Goal: Information Seeking & Learning: Learn about a topic

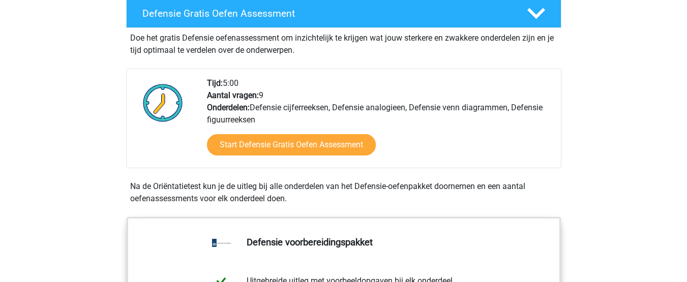
scroll to position [290, 0]
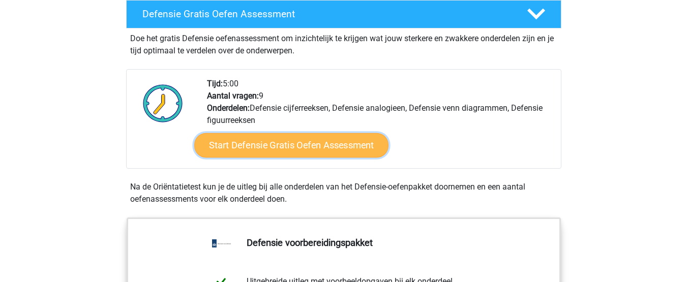
click at [365, 147] on link "Start Defensie Gratis Oefen Assessment" at bounding box center [291, 145] width 194 height 24
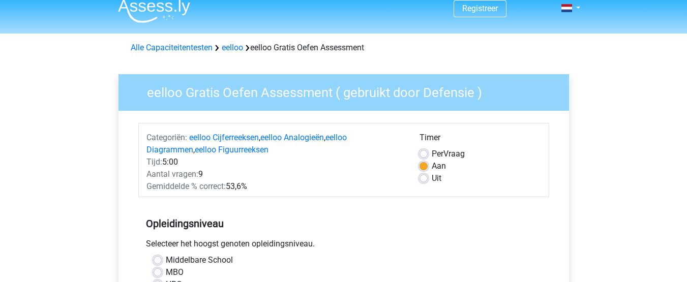
scroll to position [10, 0]
click at [436, 178] on label "Uit" at bounding box center [437, 178] width 10 height 12
click at [428, 178] on input "Uit" at bounding box center [424, 177] width 8 height 10
radio input "true"
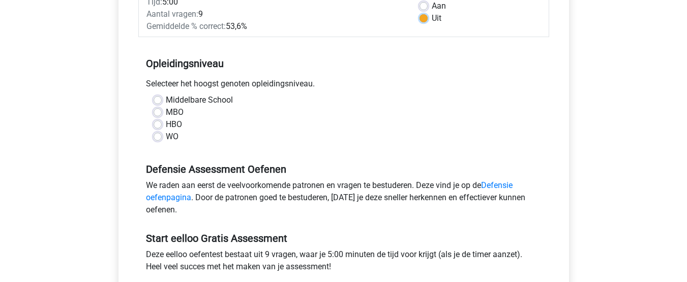
scroll to position [170, 0]
click at [178, 112] on label "MBO" at bounding box center [175, 112] width 18 height 12
click at [162, 112] on input "MBO" at bounding box center [158, 111] width 8 height 10
radio input "true"
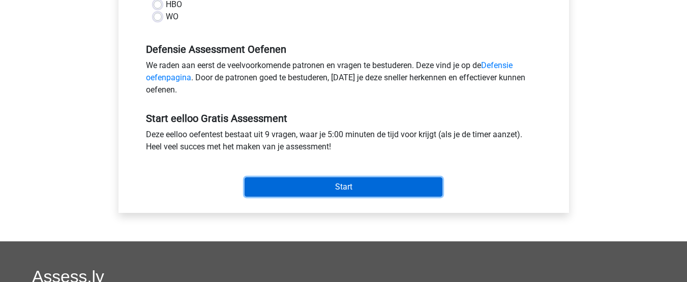
click at [430, 192] on input "Start" at bounding box center [344, 186] width 198 height 19
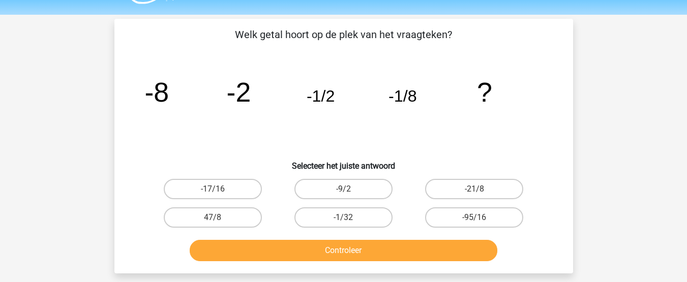
scroll to position [21, 0]
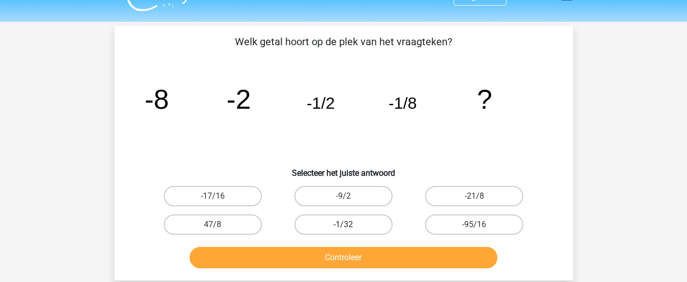
click at [366, 220] on label "-1/32" at bounding box center [343, 225] width 98 height 20
click at [350, 225] on input "-1/32" at bounding box center [346, 228] width 7 height 7
radio input "true"
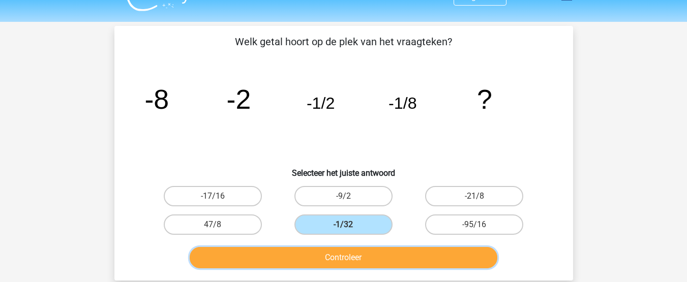
click at [378, 255] on button "Controleer" at bounding box center [344, 257] width 308 height 21
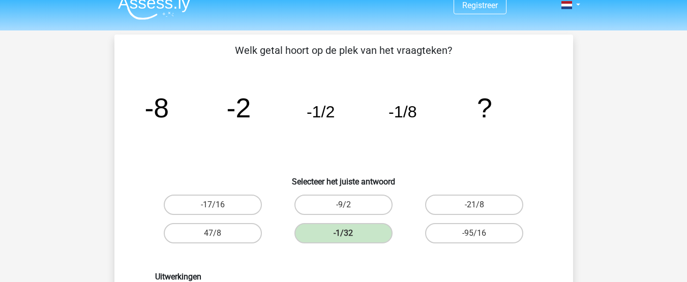
scroll to position [0, 0]
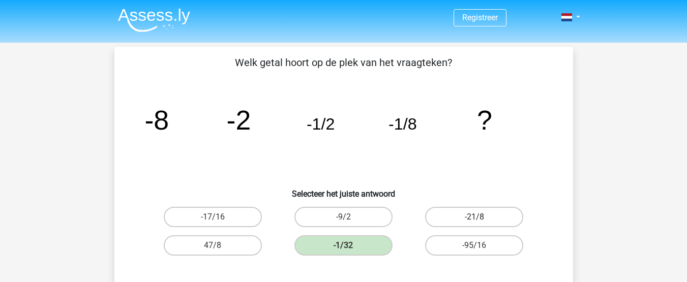
click at [488, 218] on label "-21/8" at bounding box center [474, 217] width 98 height 20
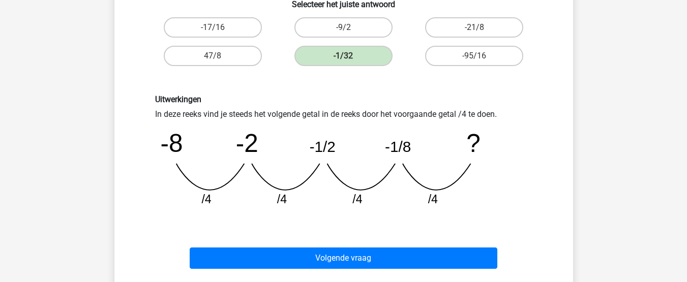
scroll to position [191, 0]
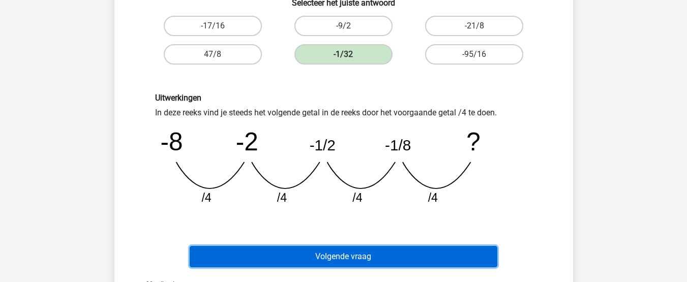
click at [431, 251] on button "Volgende vraag" at bounding box center [344, 256] width 308 height 21
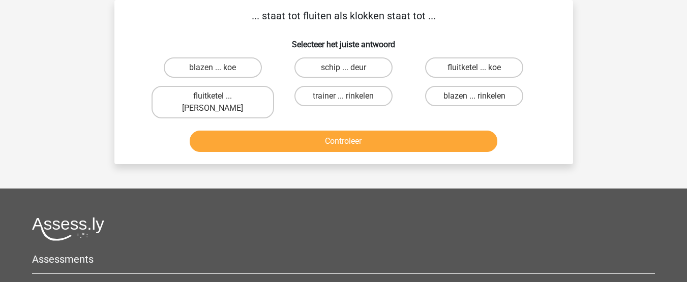
scroll to position [0, 0]
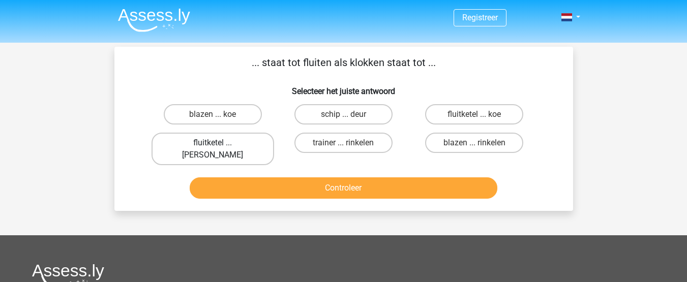
click at [242, 139] on label "fluitketel ... luiden" at bounding box center [213, 149] width 123 height 33
click at [219, 143] on input "fluitketel ... luiden" at bounding box center [216, 146] width 7 height 7
radio input "true"
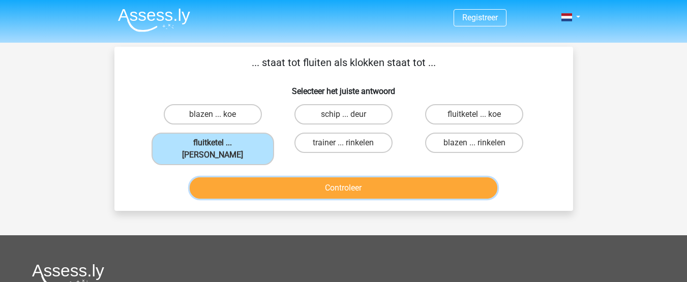
click at [273, 177] on button "Controleer" at bounding box center [344, 187] width 308 height 21
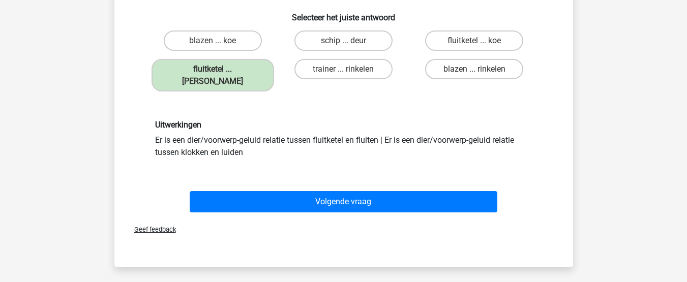
scroll to position [74, 0]
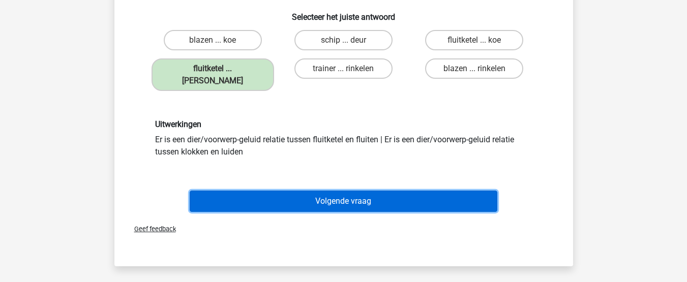
click at [484, 191] on button "Volgende vraag" at bounding box center [344, 201] width 308 height 21
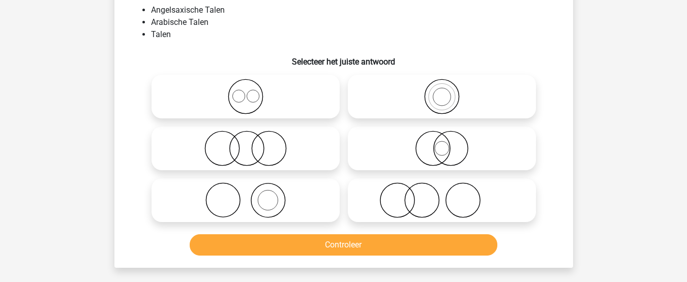
scroll to position [47, 0]
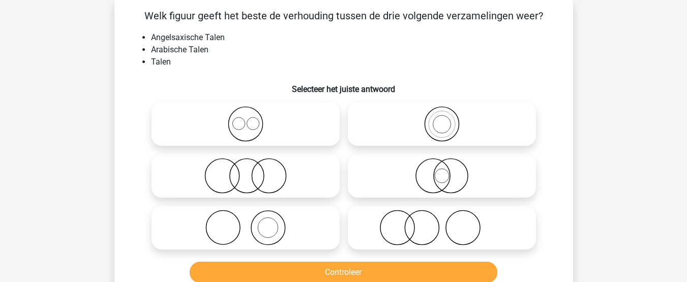
click at [269, 175] on icon at bounding box center [246, 176] width 180 height 36
click at [252, 171] on input "radio" at bounding box center [249, 167] width 7 height 7
radio input "true"
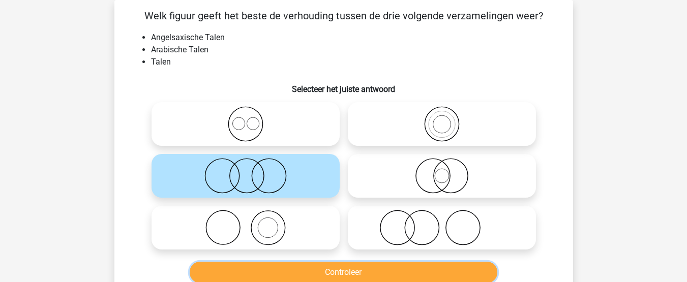
click at [346, 275] on button "Controleer" at bounding box center [344, 272] width 308 height 21
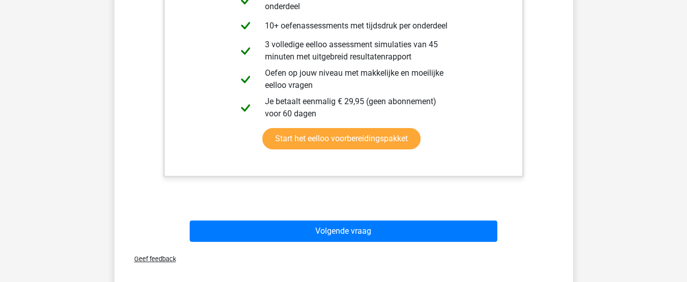
scroll to position [416, 0]
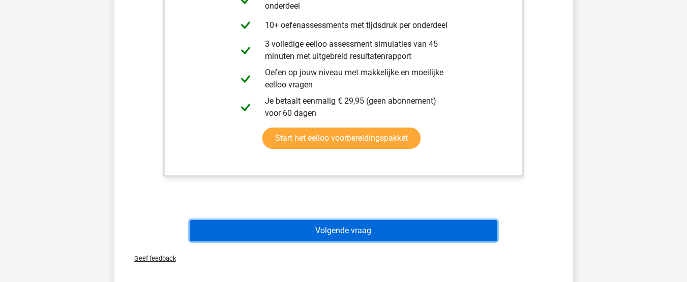
click at [350, 237] on button "Volgende vraag" at bounding box center [344, 230] width 308 height 21
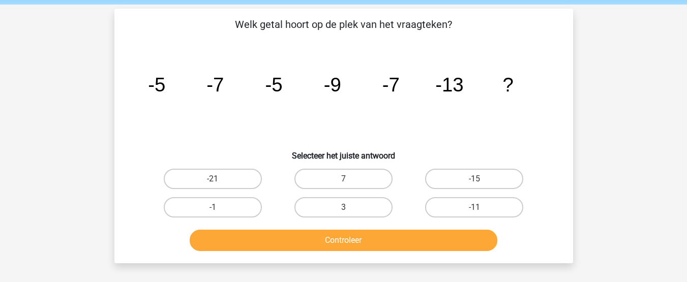
scroll to position [38, 0]
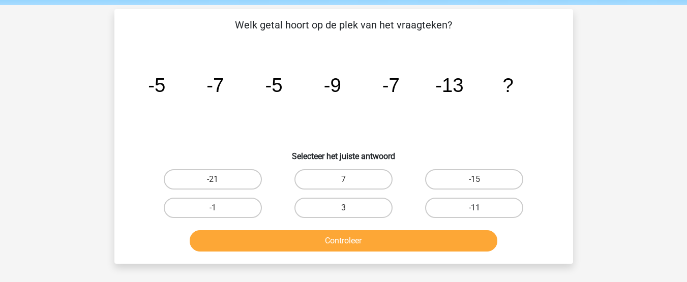
click at [505, 205] on label "-11" at bounding box center [474, 208] width 98 height 20
click at [481, 208] on input "-11" at bounding box center [477, 211] width 7 height 7
radio input "true"
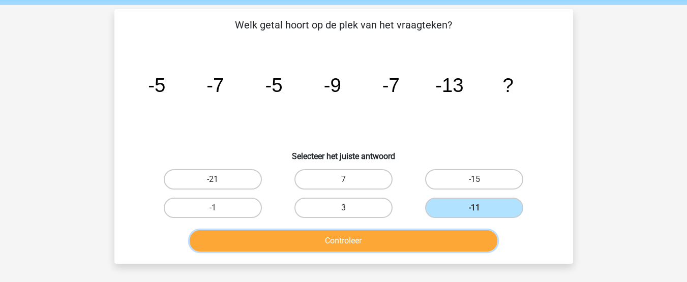
click at [464, 236] on button "Controleer" at bounding box center [344, 240] width 308 height 21
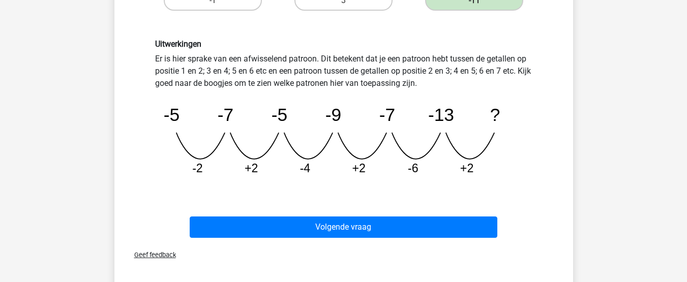
scroll to position [256, 0]
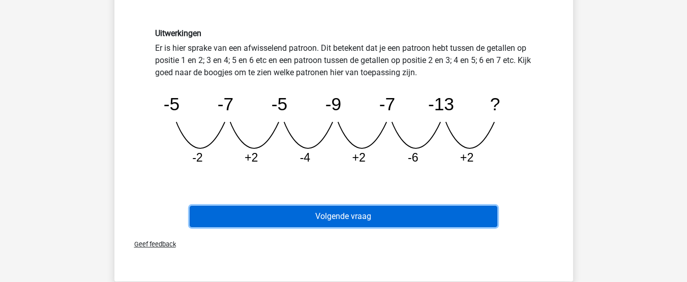
click at [470, 216] on button "Volgende vraag" at bounding box center [344, 216] width 308 height 21
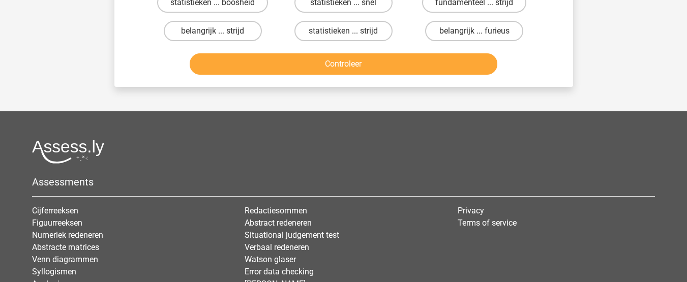
scroll to position [47, 0]
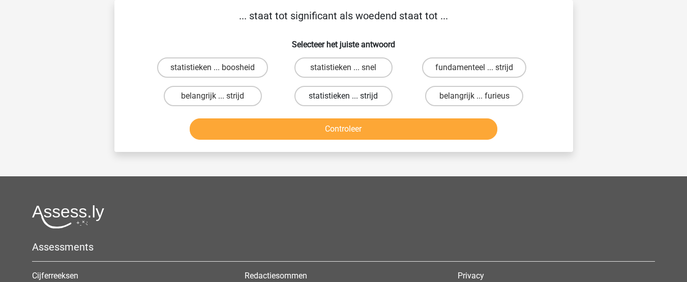
click at [360, 93] on label "statistieken ... strijd" at bounding box center [343, 96] width 98 height 20
click at [350, 96] on input "statistieken ... strijd" at bounding box center [346, 99] width 7 height 7
radio input "true"
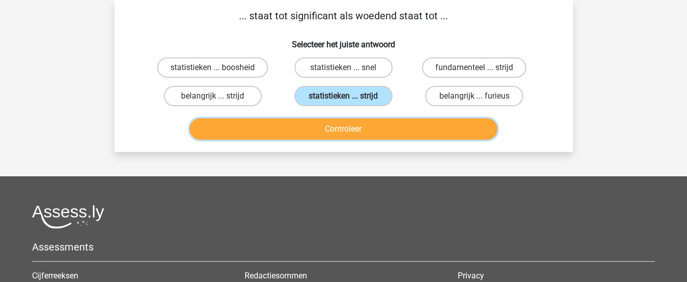
click at [372, 133] on button "Controleer" at bounding box center [344, 128] width 308 height 21
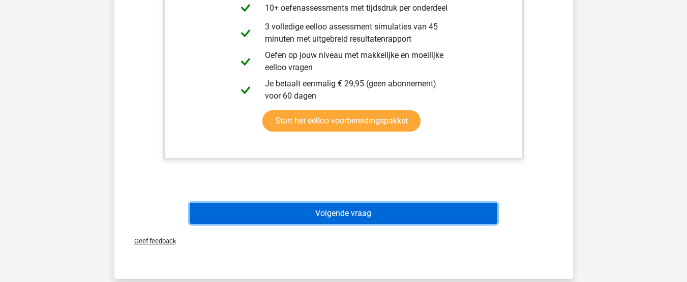
click at [474, 215] on button "Volgende vraag" at bounding box center [344, 213] width 308 height 21
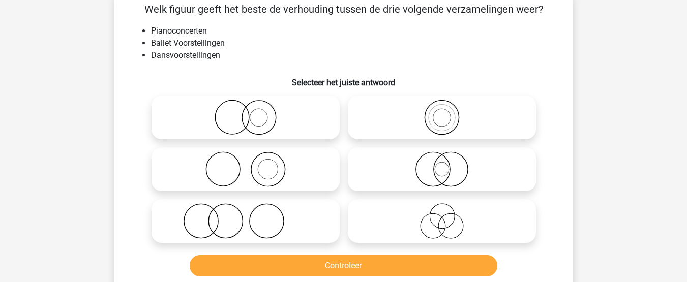
scroll to position [54, 0]
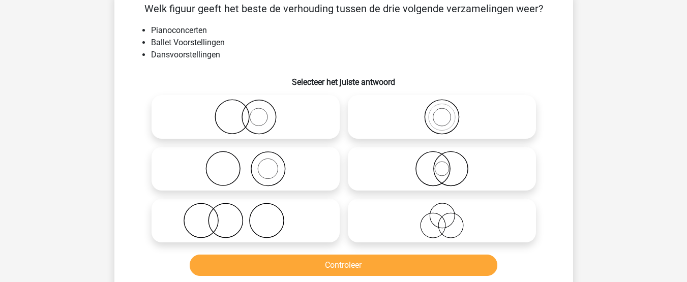
click at [279, 173] on icon at bounding box center [246, 169] width 180 height 36
click at [252, 164] on input "radio" at bounding box center [249, 160] width 7 height 7
radio input "true"
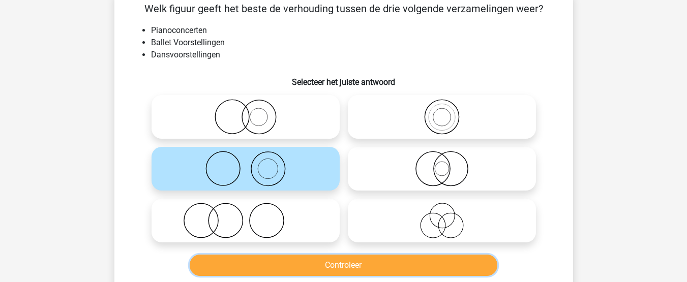
click at [334, 261] on button "Controleer" at bounding box center [344, 265] width 308 height 21
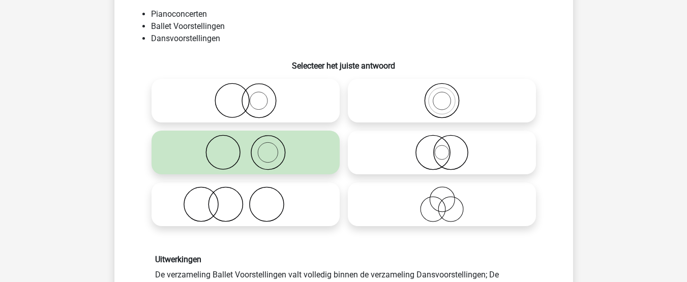
scroll to position [70, 0]
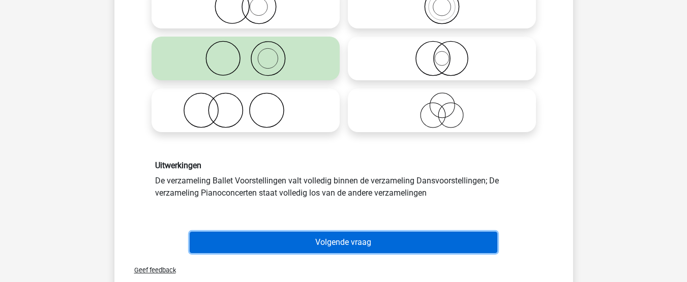
click at [441, 251] on button "Volgende vraag" at bounding box center [344, 242] width 308 height 21
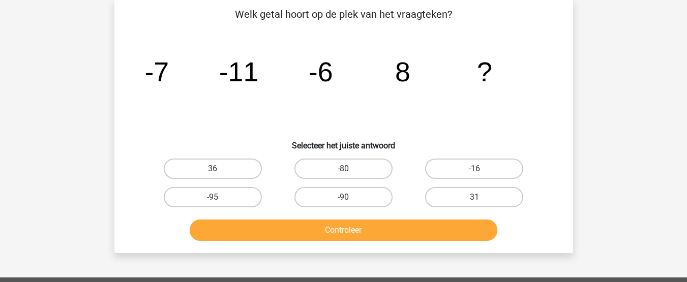
scroll to position [47, 0]
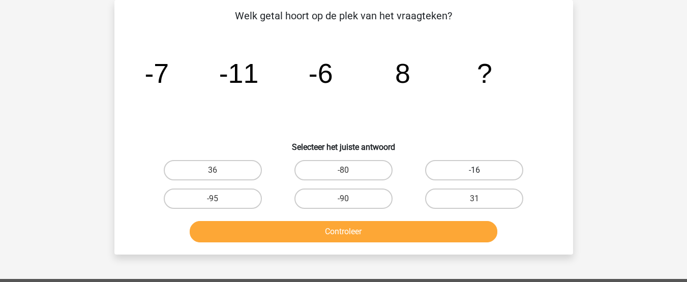
click at [469, 174] on label "-16" at bounding box center [474, 170] width 98 height 20
click at [474, 174] on input "-16" at bounding box center [477, 173] width 7 height 7
radio input "true"
click at [229, 174] on label "36" at bounding box center [213, 170] width 98 height 20
click at [219, 174] on input "36" at bounding box center [216, 173] width 7 height 7
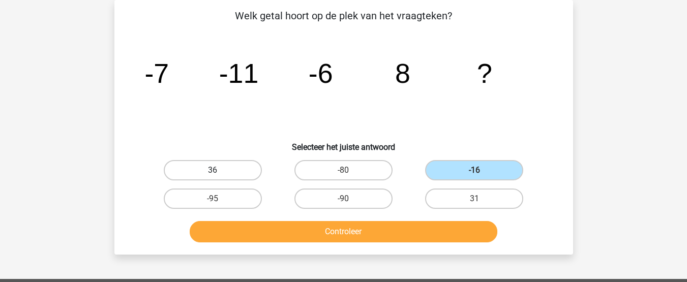
radio input "true"
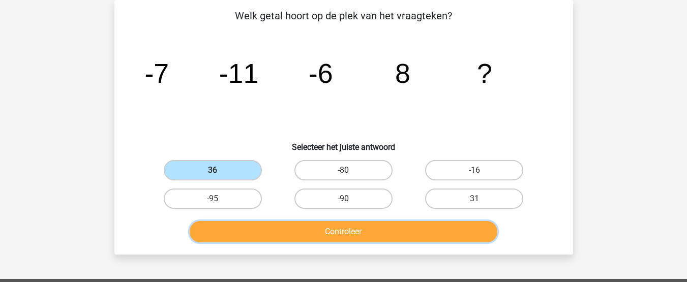
click at [293, 230] on button "Controleer" at bounding box center [344, 231] width 308 height 21
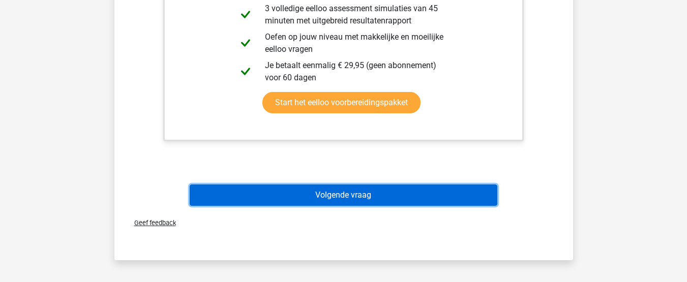
click at [450, 204] on button "Volgende vraag" at bounding box center [344, 195] width 308 height 21
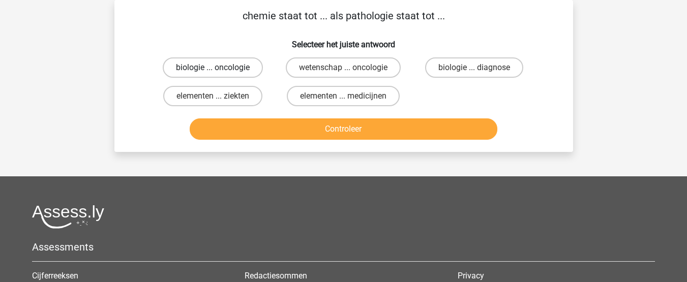
click at [241, 72] on label "biologie ... oncologie" at bounding box center [213, 67] width 100 height 20
click at [219, 72] on input "biologie ... oncologie" at bounding box center [216, 71] width 7 height 7
radio input "true"
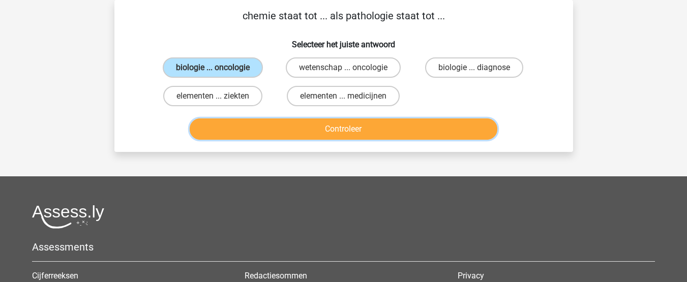
click at [295, 126] on button "Controleer" at bounding box center [344, 128] width 308 height 21
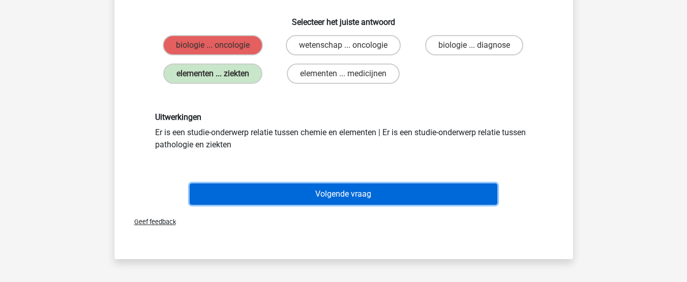
click at [461, 189] on button "Volgende vraag" at bounding box center [344, 194] width 308 height 21
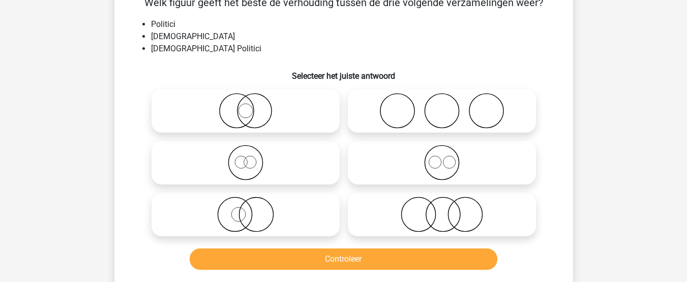
scroll to position [62, 0]
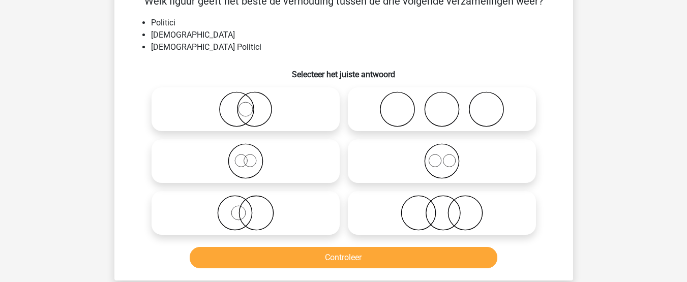
click at [266, 215] on icon at bounding box center [246, 213] width 180 height 36
click at [252, 208] on input "radio" at bounding box center [249, 204] width 7 height 7
radio input "true"
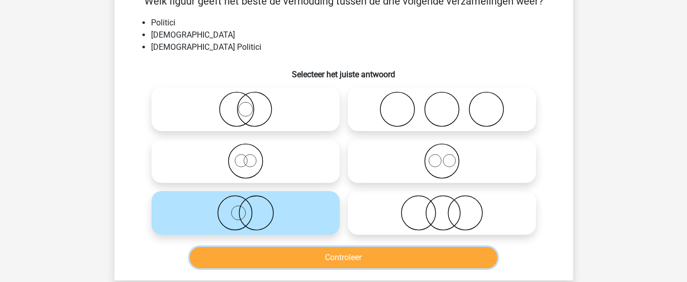
click at [319, 269] on button "Controleer" at bounding box center [344, 257] width 308 height 21
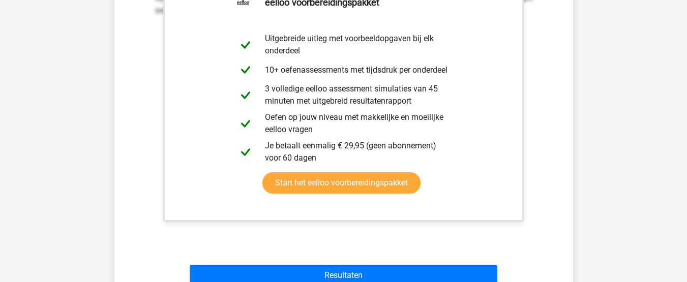
scroll to position [377, 0]
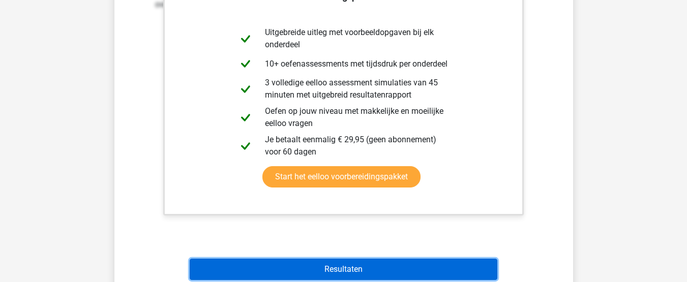
click at [372, 264] on button "Resultaten" at bounding box center [344, 269] width 308 height 21
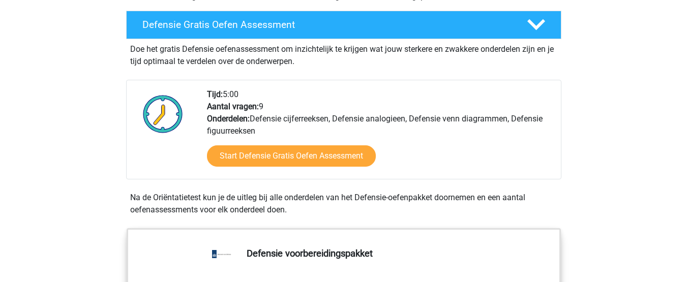
scroll to position [279, 0]
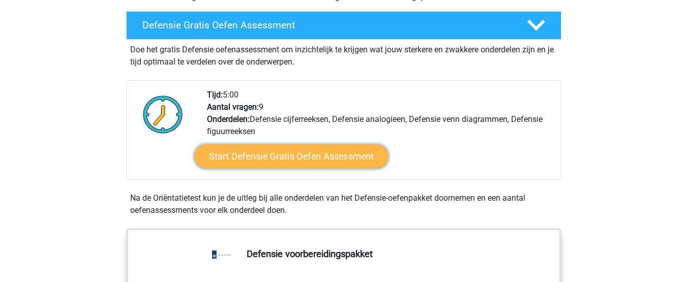
click at [317, 164] on link "Start Defensie Gratis Oefen Assessment" at bounding box center [291, 156] width 194 height 24
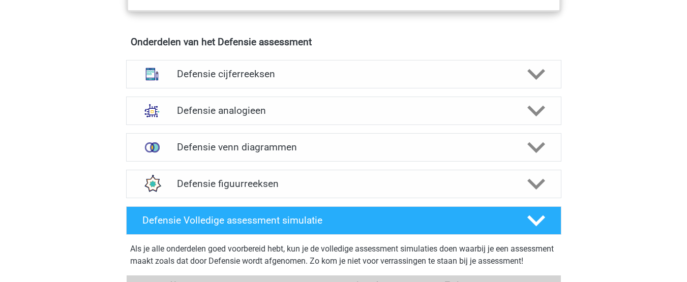
scroll to position [728, 0]
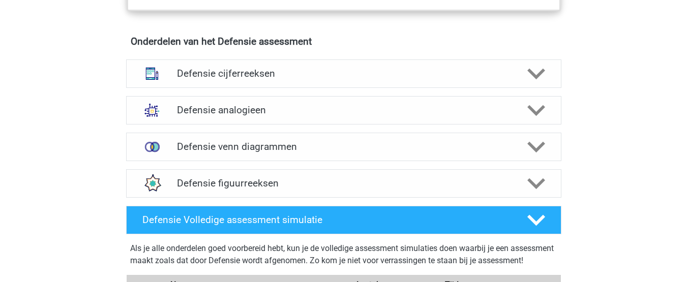
click at [531, 90] on div "Defensie cijferreeksen Er zijn grofweg zes verschillende soorten patronen te he…" at bounding box center [343, 73] width 475 height 37
click at [540, 78] on icon at bounding box center [536, 74] width 18 height 18
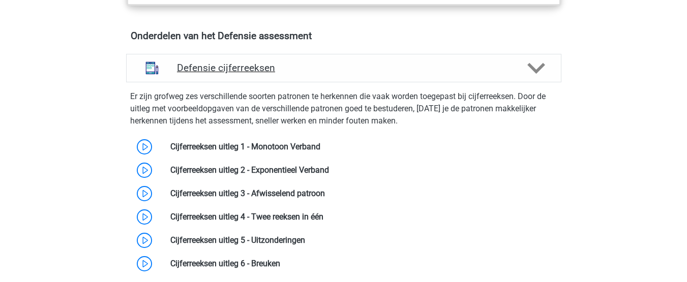
scroll to position [734, 0]
click at [537, 72] on icon at bounding box center [536, 68] width 18 height 18
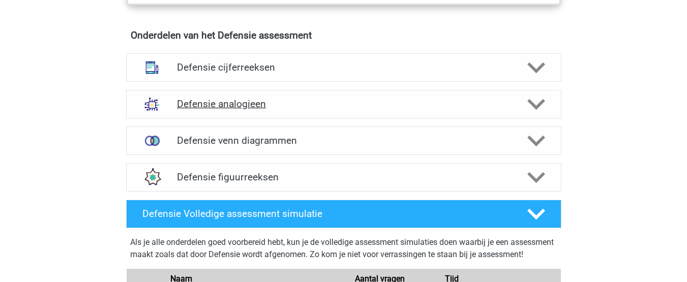
click at [538, 102] on icon at bounding box center [536, 105] width 18 height 18
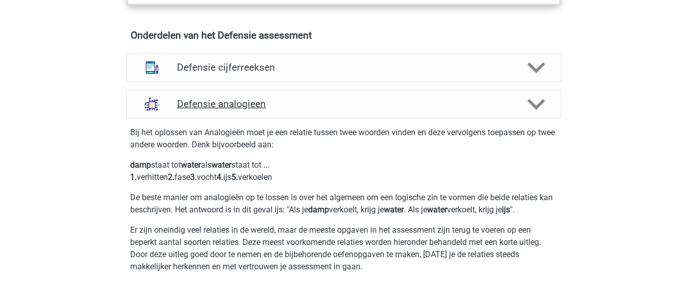
click at [538, 102] on icon at bounding box center [536, 105] width 18 height 18
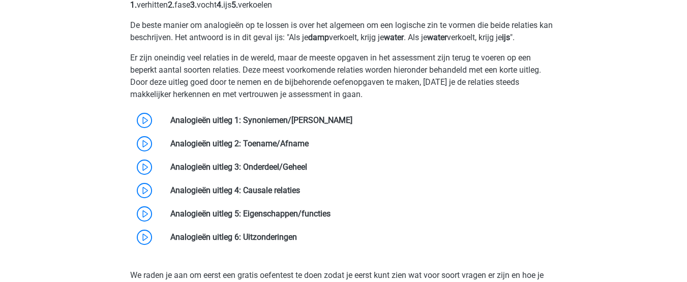
scroll to position [908, 0]
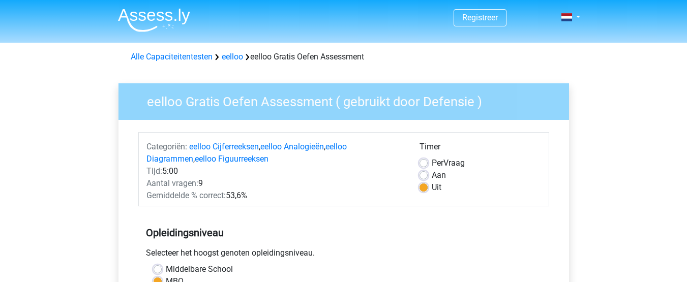
click at [432, 174] on label "Aan" at bounding box center [439, 175] width 14 height 12
click at [423, 174] on input "Aan" at bounding box center [424, 174] width 8 height 10
radio input "true"
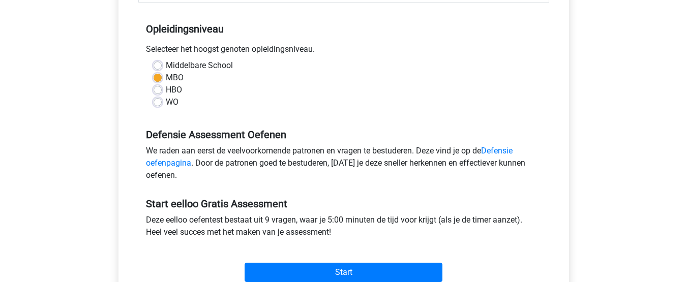
scroll to position [266, 0]
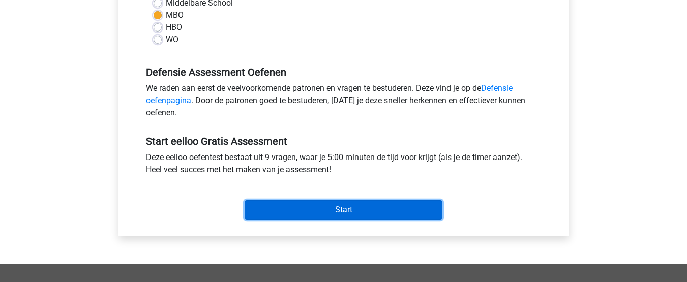
click at [358, 205] on input "Start" at bounding box center [344, 209] width 198 height 19
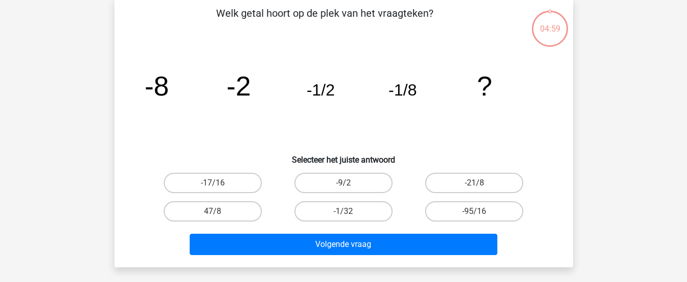
scroll to position [50, 0]
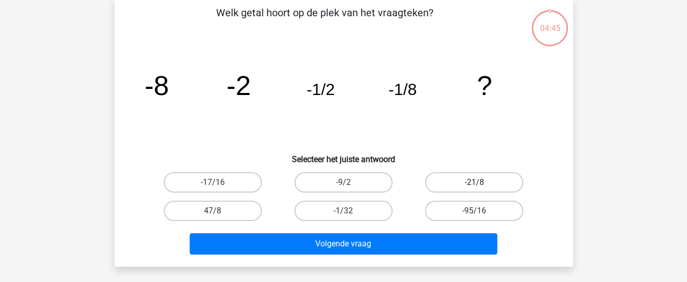
click at [453, 178] on label "-21/8" at bounding box center [474, 182] width 98 height 20
click at [474, 183] on input "-21/8" at bounding box center [477, 186] width 7 height 7
radio input "true"
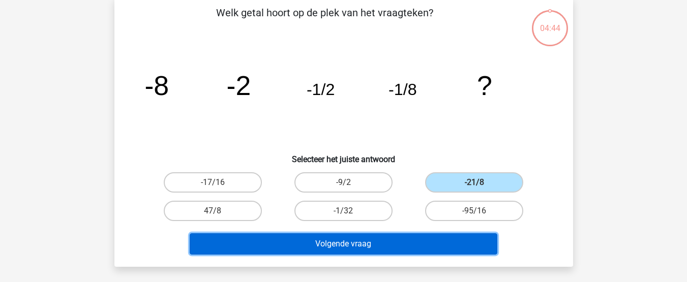
click at [413, 235] on button "Volgende vraag" at bounding box center [344, 243] width 308 height 21
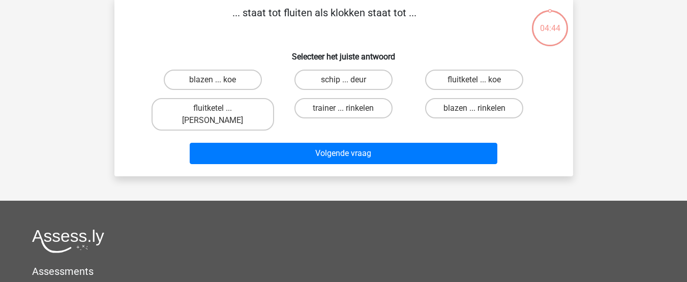
scroll to position [47, 0]
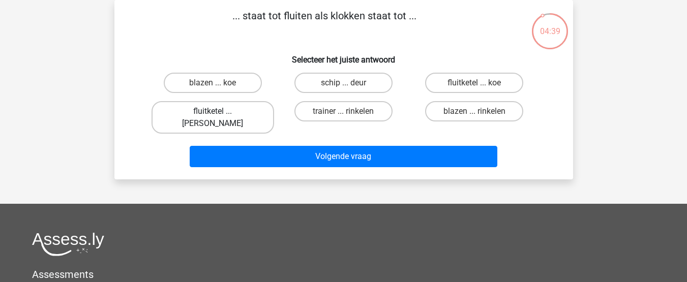
click at [237, 113] on label "fluitketel ... [PERSON_NAME]" at bounding box center [213, 117] width 123 height 33
click at [219, 113] on input "fluitketel ... [PERSON_NAME]" at bounding box center [216, 114] width 7 height 7
radio input "true"
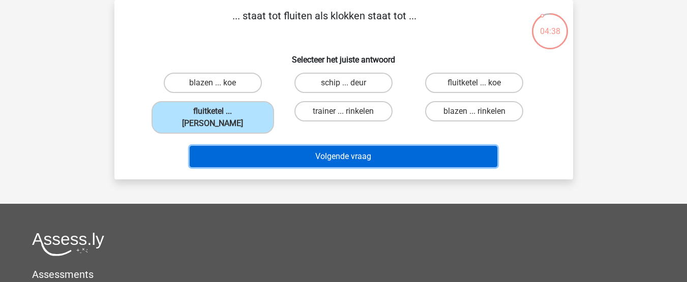
click at [262, 146] on button "Volgende vraag" at bounding box center [344, 156] width 308 height 21
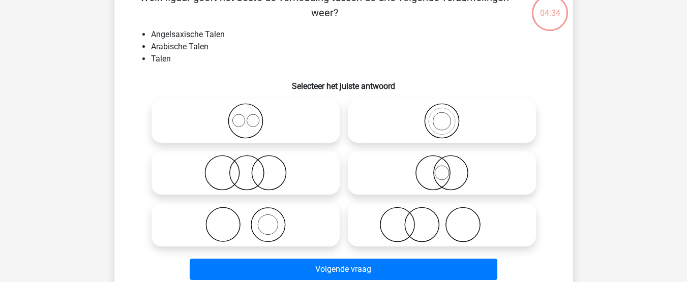
scroll to position [66, 0]
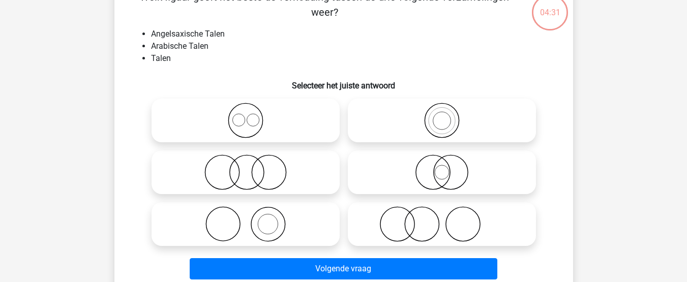
click at [291, 229] on icon at bounding box center [246, 224] width 180 height 36
click at [252, 219] on input "radio" at bounding box center [249, 216] width 7 height 7
radio input "true"
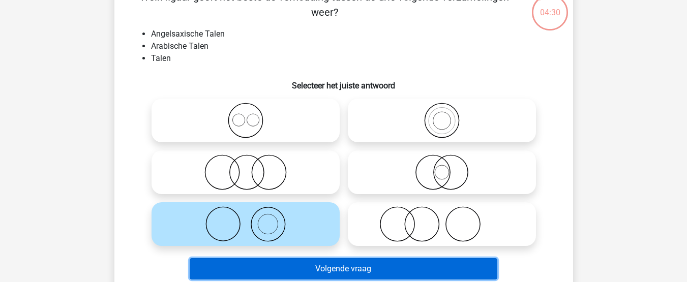
click at [312, 271] on button "Volgende vraag" at bounding box center [344, 268] width 308 height 21
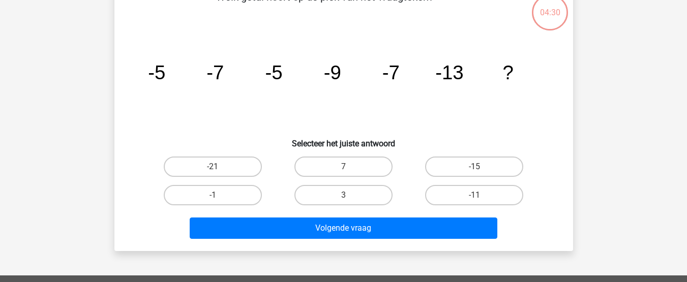
scroll to position [47, 0]
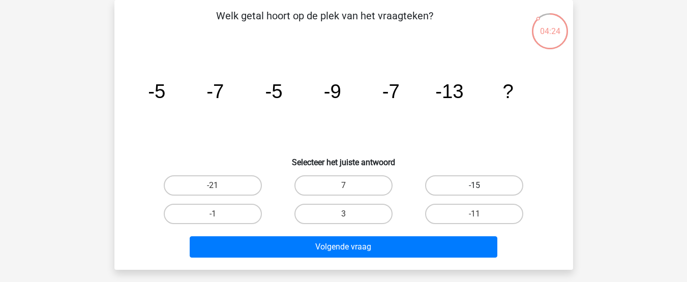
click at [465, 191] on label "-15" at bounding box center [474, 185] width 98 height 20
click at [474, 191] on input "-15" at bounding box center [477, 189] width 7 height 7
radio input "true"
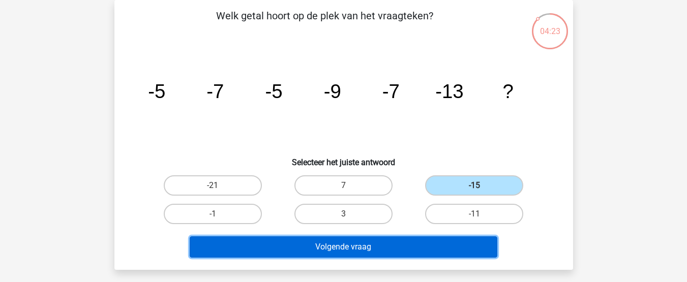
click at [428, 246] on button "Volgende vraag" at bounding box center [344, 246] width 308 height 21
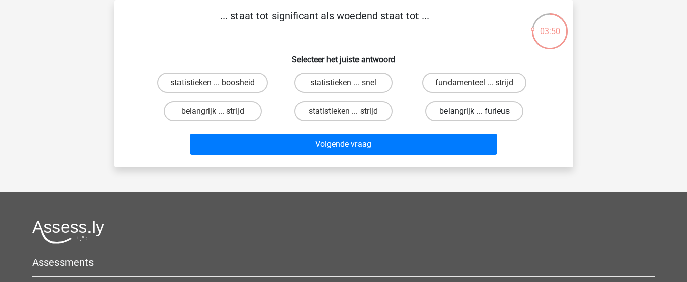
click at [429, 108] on label "belangrijk ... furieus" at bounding box center [474, 111] width 98 height 20
click at [474, 111] on input "belangrijk ... furieus" at bounding box center [477, 114] width 7 height 7
radio input "true"
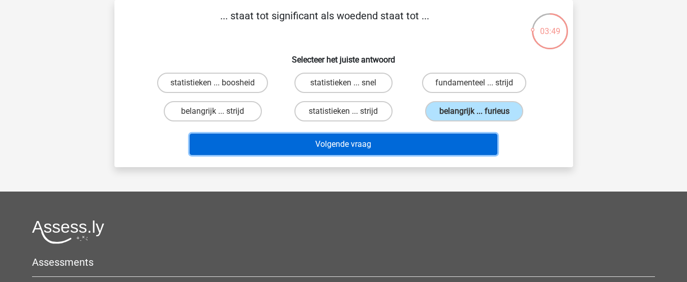
click at [402, 140] on button "Volgende vraag" at bounding box center [344, 144] width 308 height 21
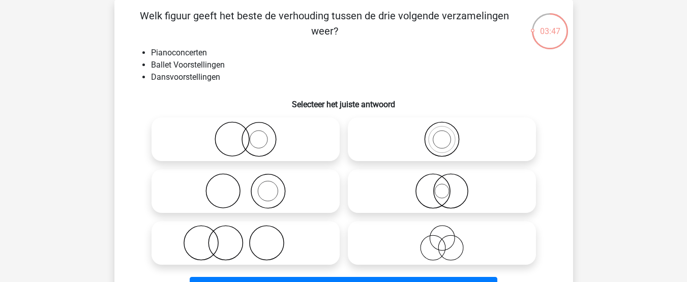
scroll to position [64, 0]
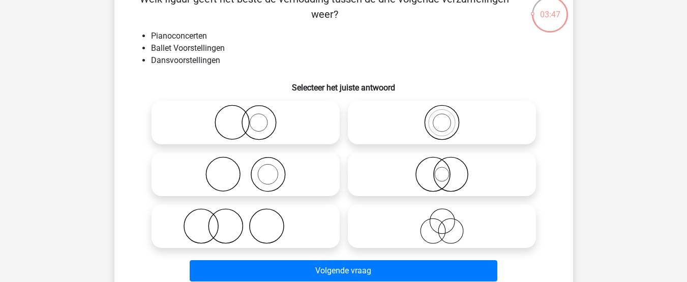
click at [286, 175] on icon at bounding box center [246, 175] width 180 height 36
click at [252, 169] on input "radio" at bounding box center [249, 166] width 7 height 7
radio input "true"
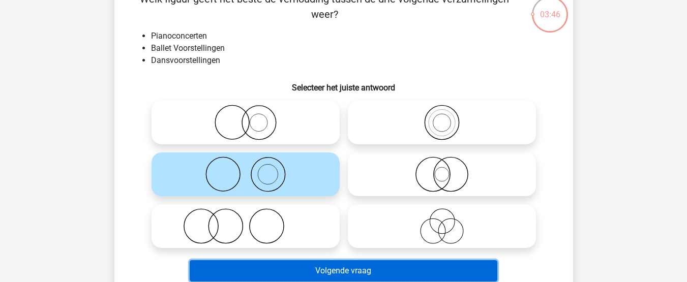
click at [316, 271] on button "Volgende vraag" at bounding box center [344, 270] width 308 height 21
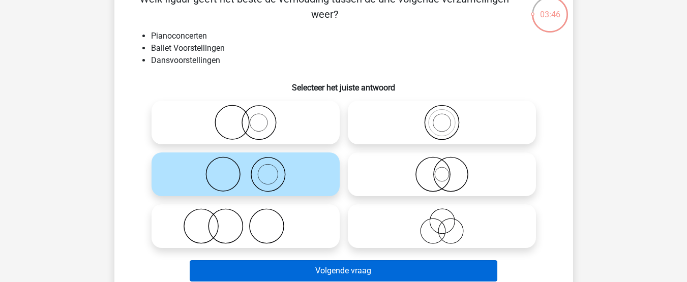
scroll to position [47, 0]
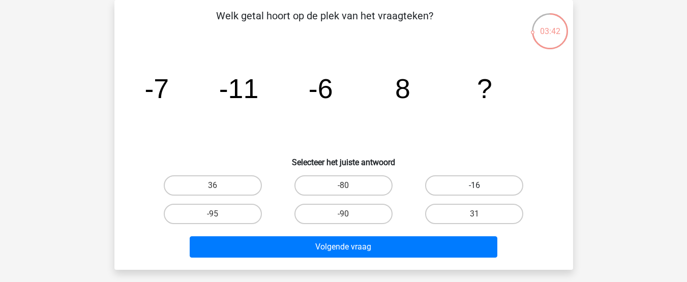
click at [478, 184] on label "-16" at bounding box center [474, 185] width 98 height 20
click at [478, 186] on input "-16" at bounding box center [477, 189] width 7 height 7
radio input "true"
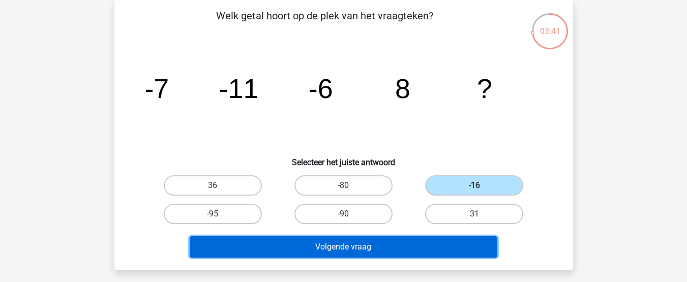
click at [395, 245] on button "Volgende vraag" at bounding box center [344, 246] width 308 height 21
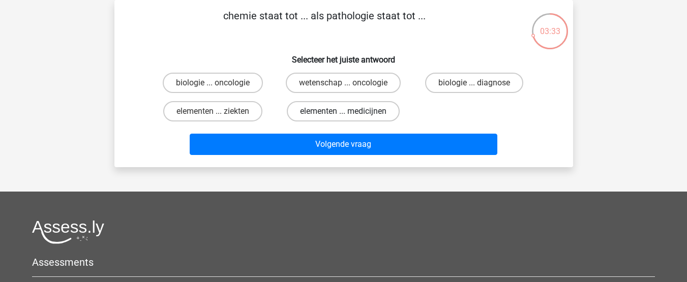
click at [372, 112] on label "elementen ... medicijnen" at bounding box center [343, 111] width 113 height 20
click at [350, 112] on input "elementen ... medicijnen" at bounding box center [346, 114] width 7 height 7
radio input "true"
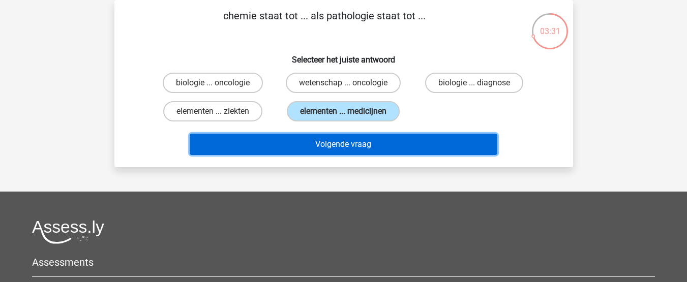
click at [363, 143] on button "Volgende vraag" at bounding box center [344, 144] width 308 height 21
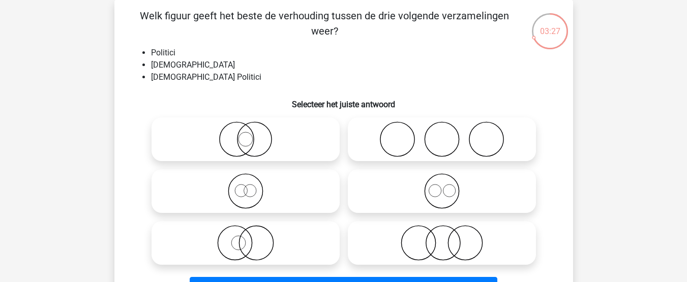
scroll to position [44, 0]
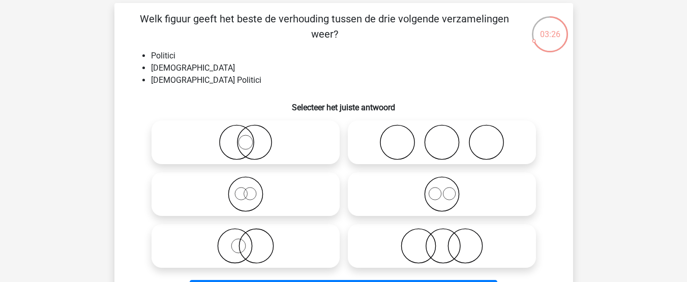
click at [279, 148] on icon at bounding box center [246, 143] width 180 height 36
click at [252, 137] on input "radio" at bounding box center [249, 134] width 7 height 7
radio input "true"
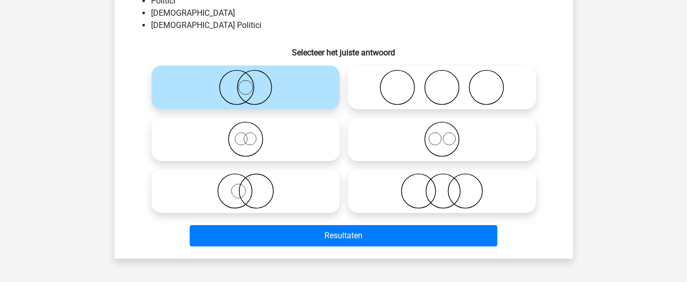
scroll to position [106, 0]
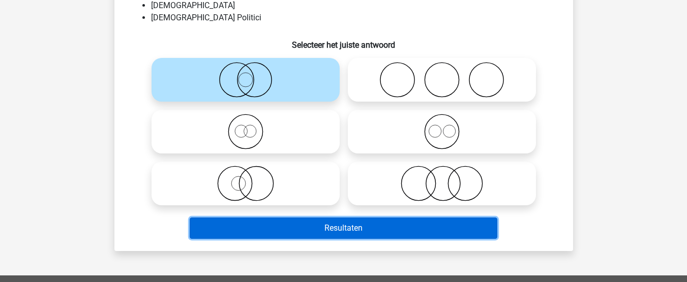
click at [352, 222] on button "Resultaten" at bounding box center [344, 228] width 308 height 21
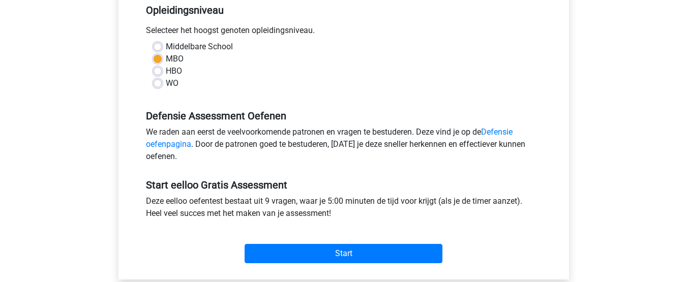
scroll to position [223, 0]
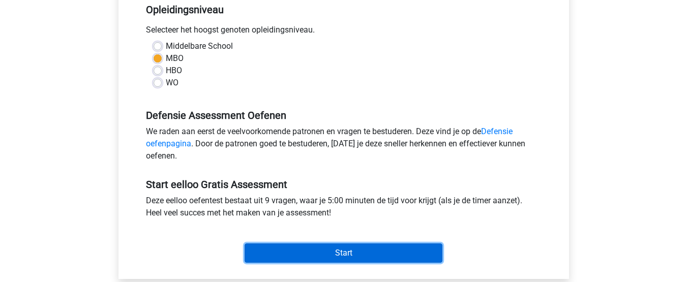
click at [351, 256] on input "Start" at bounding box center [344, 253] width 198 height 19
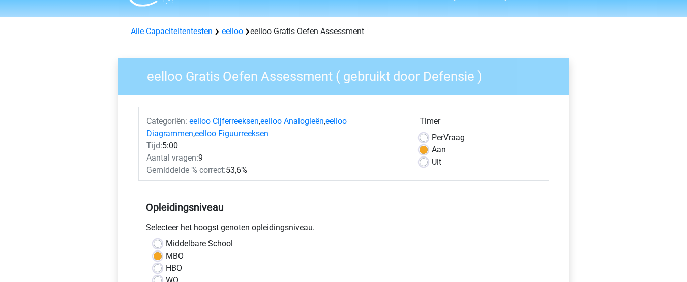
scroll to position [0, 0]
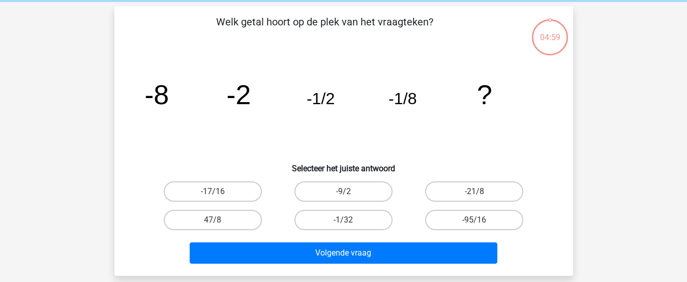
scroll to position [41, 0]
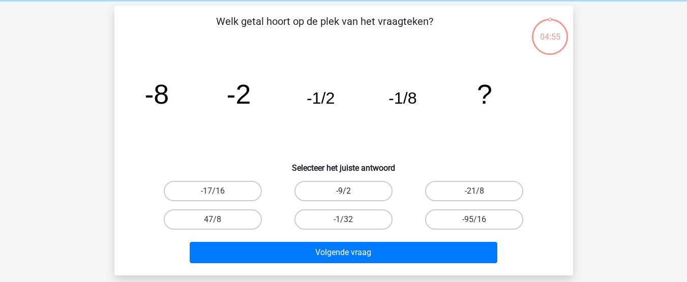
click at [358, 189] on label "-9/2" at bounding box center [343, 191] width 98 height 20
click at [350, 191] on input "-9/2" at bounding box center [346, 194] width 7 height 7
radio input "true"
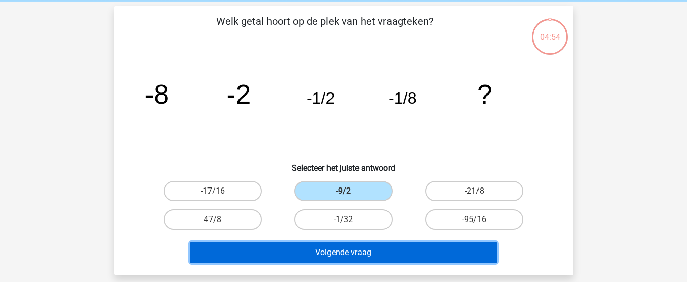
click at [354, 251] on button "Volgende vraag" at bounding box center [344, 252] width 308 height 21
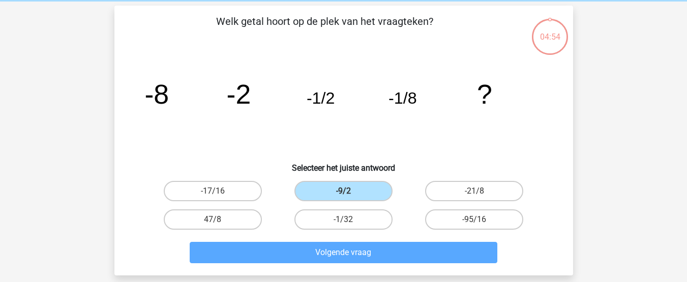
scroll to position [47, 0]
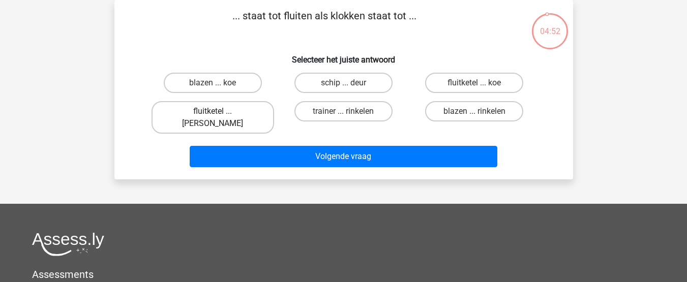
click at [241, 116] on label "fluitketel ... [PERSON_NAME]" at bounding box center [213, 117] width 123 height 33
click at [219, 116] on input "fluitketel ... [PERSON_NAME]" at bounding box center [216, 114] width 7 height 7
radio input "true"
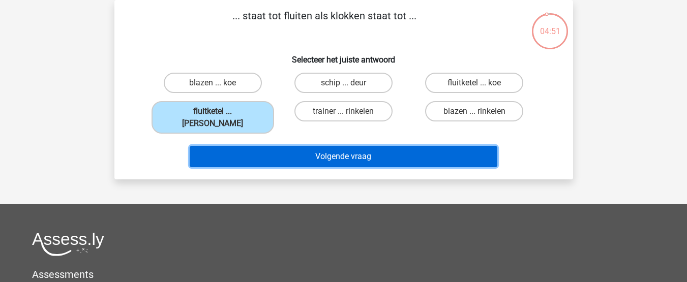
click at [302, 154] on button "Volgende vraag" at bounding box center [344, 156] width 308 height 21
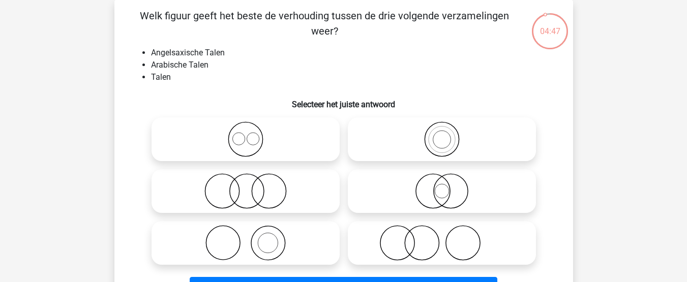
click at [436, 190] on icon at bounding box center [442, 191] width 180 height 36
click at [442, 186] on input "radio" at bounding box center [445, 183] width 7 height 7
radio input "true"
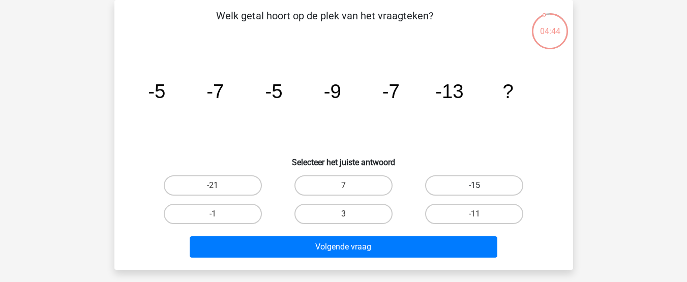
click at [487, 190] on label "-15" at bounding box center [474, 185] width 98 height 20
click at [481, 190] on input "-15" at bounding box center [477, 189] width 7 height 7
radio input "true"
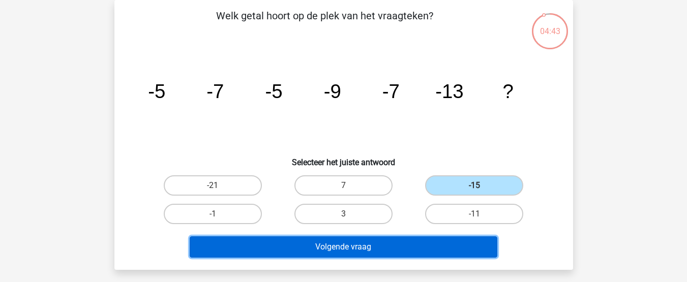
click at [389, 254] on button "Volgende vraag" at bounding box center [344, 246] width 308 height 21
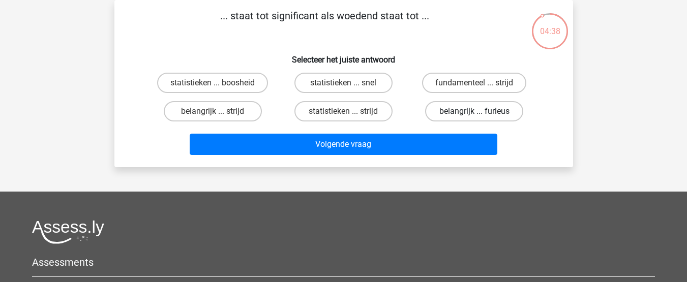
click at [463, 111] on label "belangrijk ... furieus" at bounding box center [474, 111] width 98 height 20
click at [474, 111] on input "belangrijk ... furieus" at bounding box center [477, 114] width 7 height 7
radio input "true"
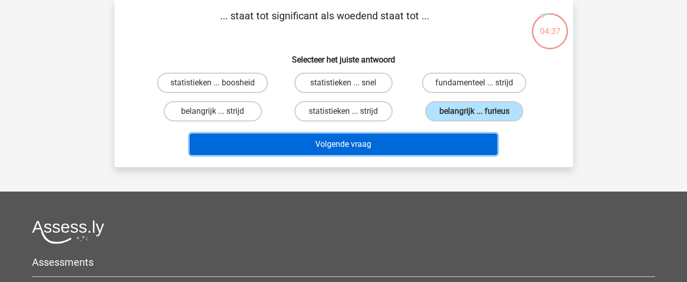
click at [373, 145] on button "Volgende vraag" at bounding box center [344, 144] width 308 height 21
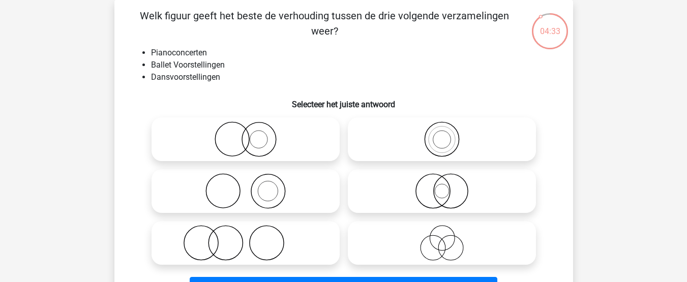
click at [247, 194] on icon at bounding box center [246, 191] width 180 height 36
click at [247, 186] on input "radio" at bounding box center [249, 183] width 7 height 7
radio input "true"
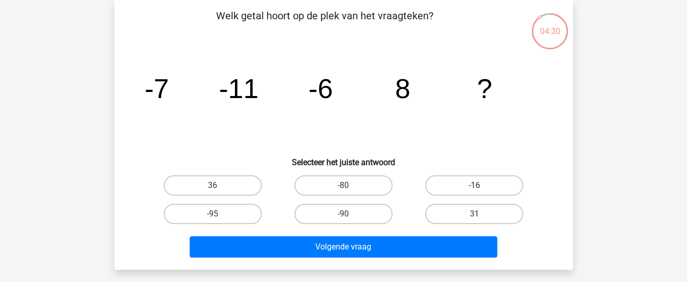
click at [481, 183] on label "-16" at bounding box center [474, 185] width 98 height 20
click at [481, 186] on input "-16" at bounding box center [477, 189] width 7 height 7
radio input "true"
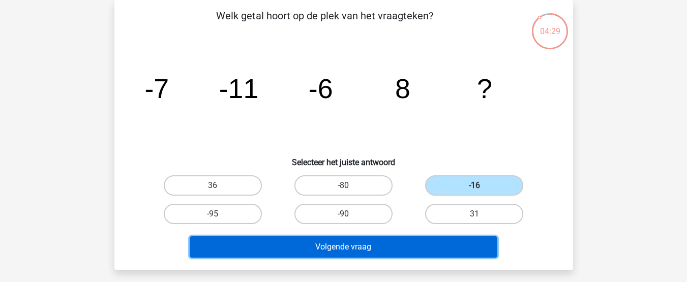
click at [365, 239] on button "Volgende vraag" at bounding box center [344, 246] width 308 height 21
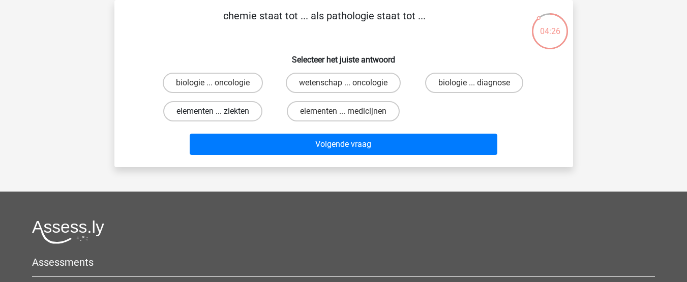
click at [242, 116] on label "elementen ... ziekten" at bounding box center [212, 111] width 99 height 20
click at [219, 116] on input "elementen ... ziekten" at bounding box center [216, 114] width 7 height 7
radio input "true"
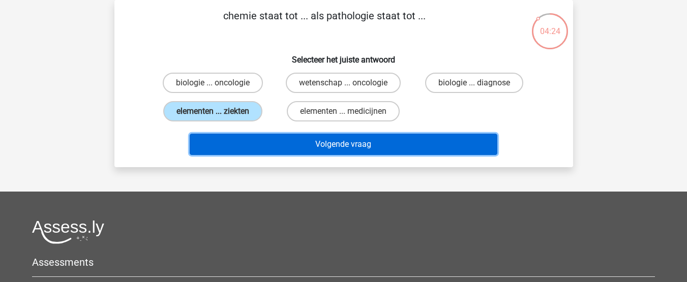
click at [338, 142] on button "Volgende vraag" at bounding box center [344, 144] width 308 height 21
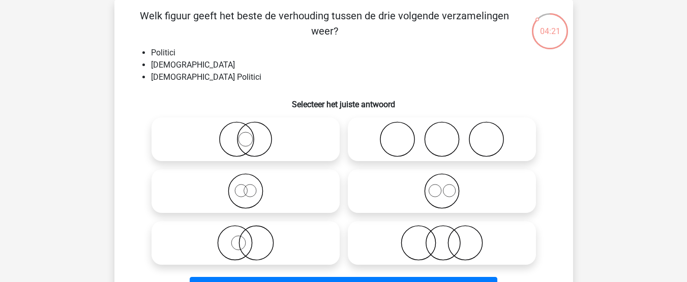
click at [261, 143] on icon at bounding box center [246, 140] width 180 height 36
click at [252, 134] on input "radio" at bounding box center [249, 131] width 7 height 7
radio input "true"
